Goal: Information Seeking & Learning: Learn about a topic

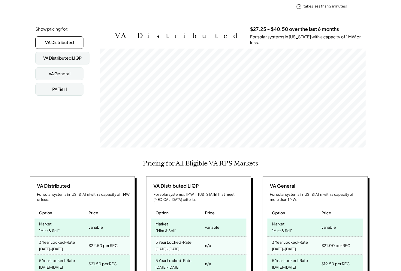
scroll to position [90, 0]
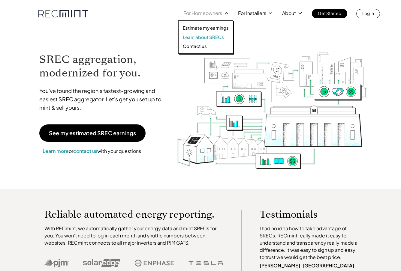
click at [216, 38] on p "Learn about SRECs" at bounding box center [203, 37] width 41 height 6
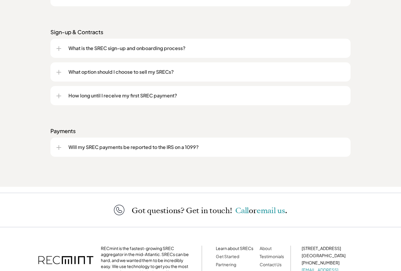
scroll to position [869, 0]
